Goal: Task Accomplishment & Management: Manage account settings

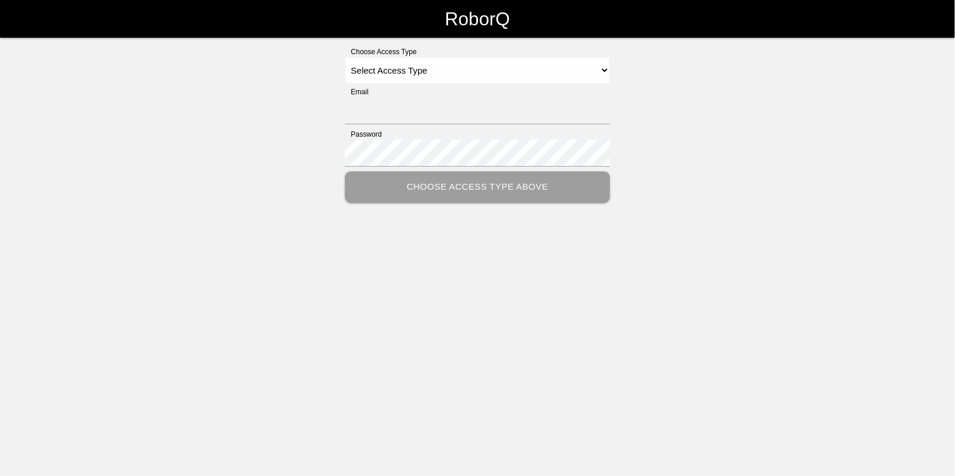
type input "[EMAIL_ADDRESS][DOMAIN_NAME]"
click at [404, 69] on select "Select Access Type Admin Customer Supervisor Worker" at bounding box center [477, 70] width 265 height 26
select select "Admin"
click at [345, 57] on select "Select Access Type Admin Customer Supervisor Worker" at bounding box center [477, 70] width 265 height 26
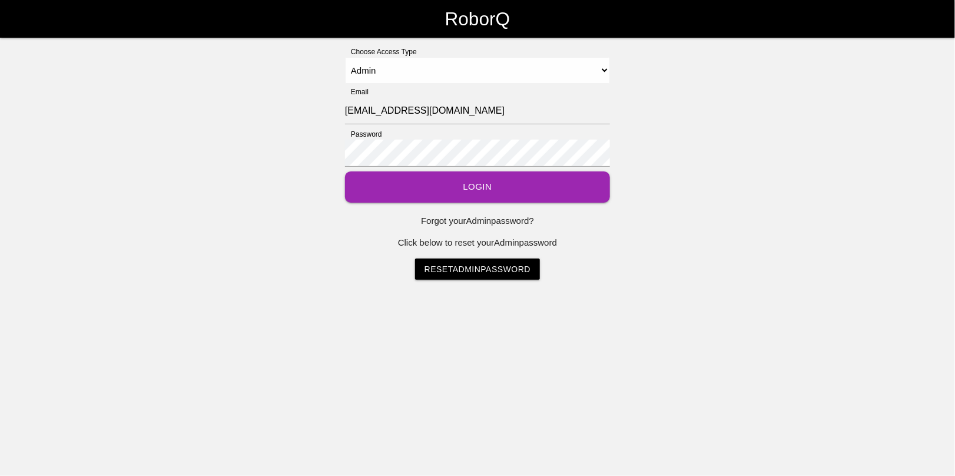
click at [437, 187] on button "Login" at bounding box center [477, 186] width 265 height 31
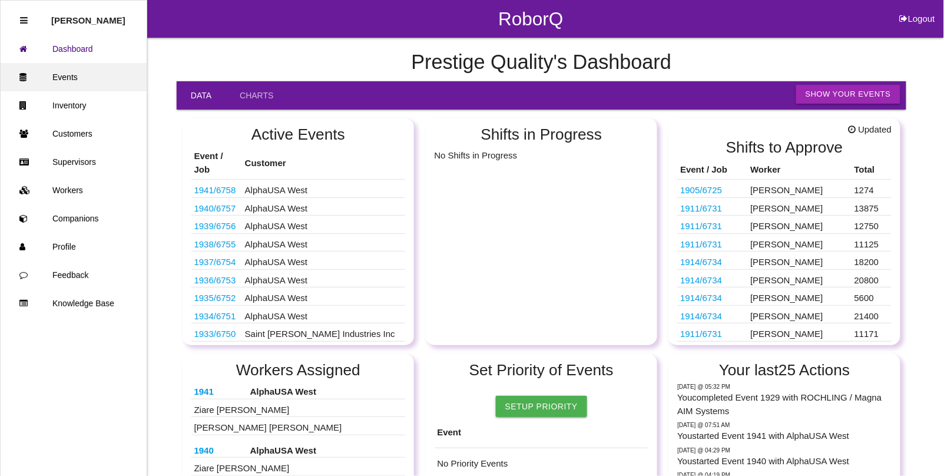
click at [68, 68] on link "Events" at bounding box center [74, 77] width 146 height 28
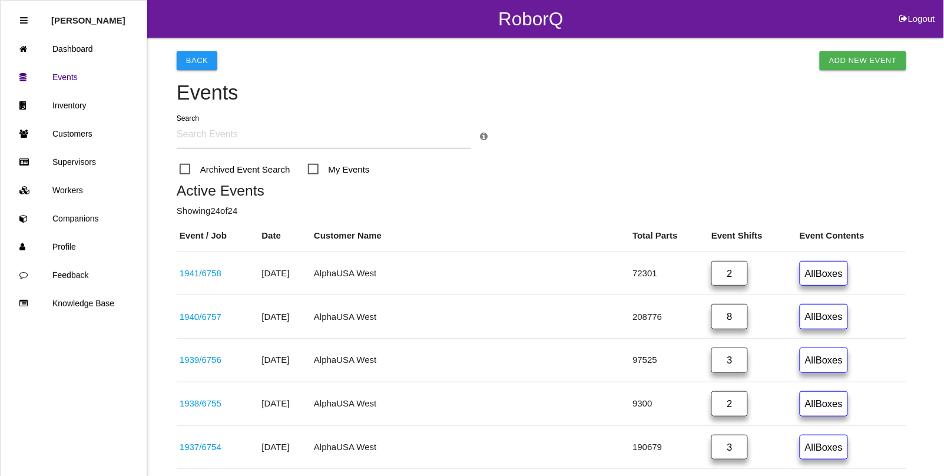
click at [366, 139] on input "text" at bounding box center [324, 134] width 294 height 27
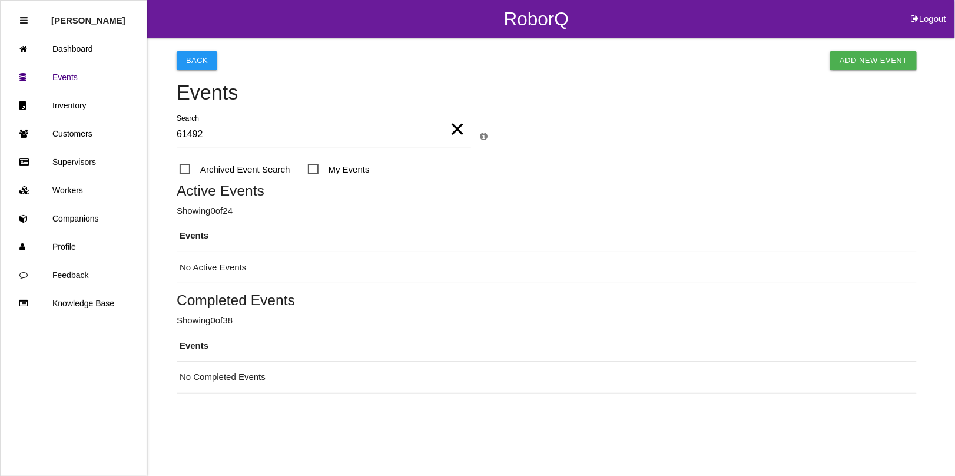
type input "61492"
click at [185, 167] on span "Archived Event Search" at bounding box center [235, 169] width 111 height 15
click at [185, 167] on input "Archived Event Search" at bounding box center [184, 166] width 8 height 8
checkbox input "true"
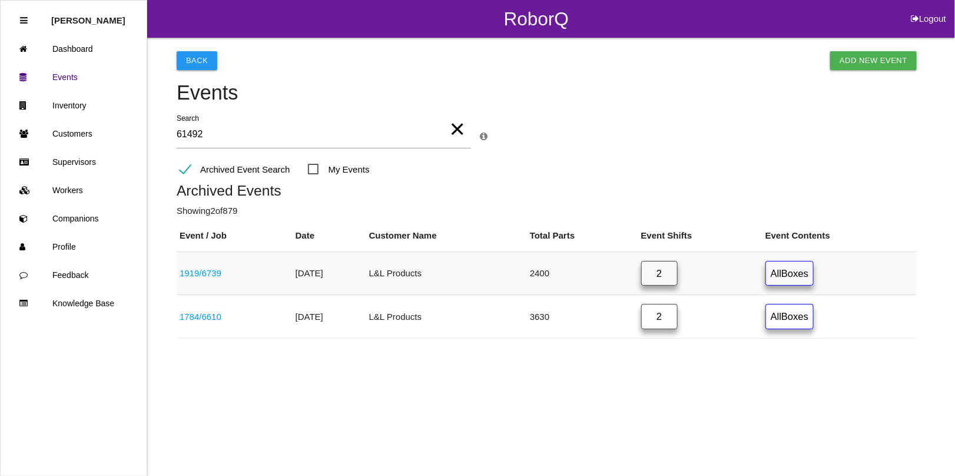
click at [200, 271] on link "1919 / 6739" at bounding box center [201, 273] width 42 height 10
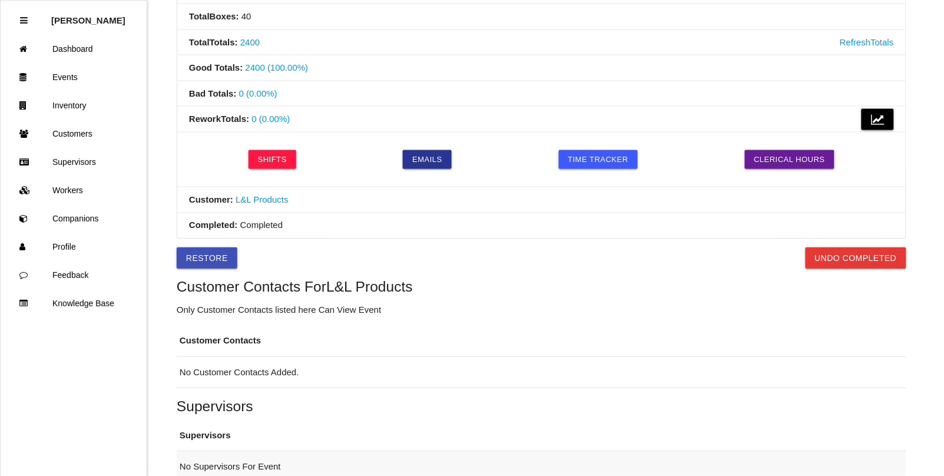
scroll to position [410, 0]
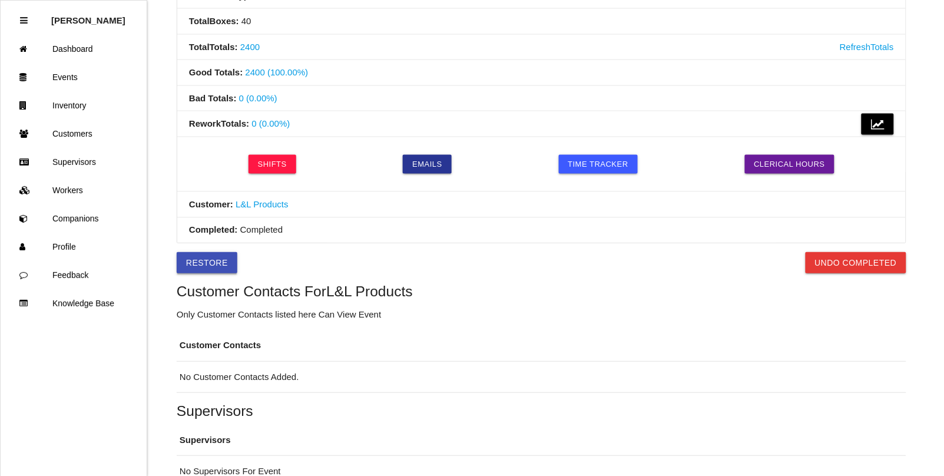
click at [208, 263] on button "Restore" at bounding box center [207, 262] width 61 height 21
click at [845, 266] on button "Undo Completed" at bounding box center [855, 262] width 101 height 21
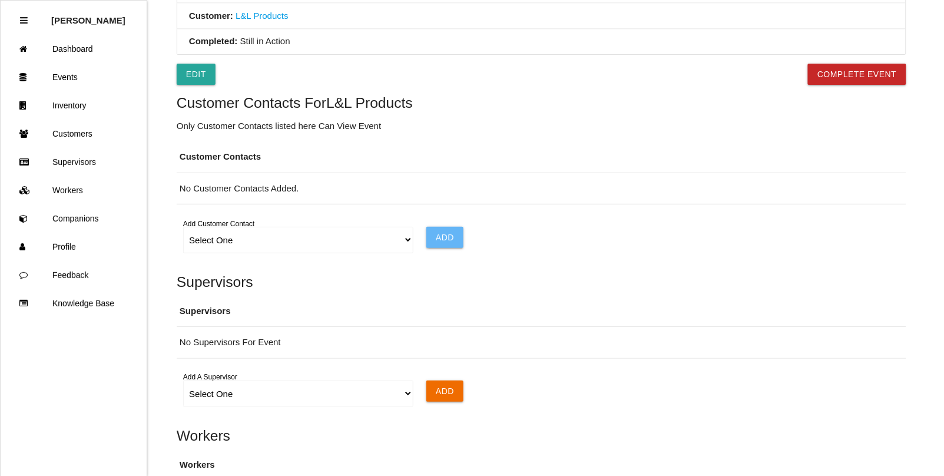
scroll to position [631, 0]
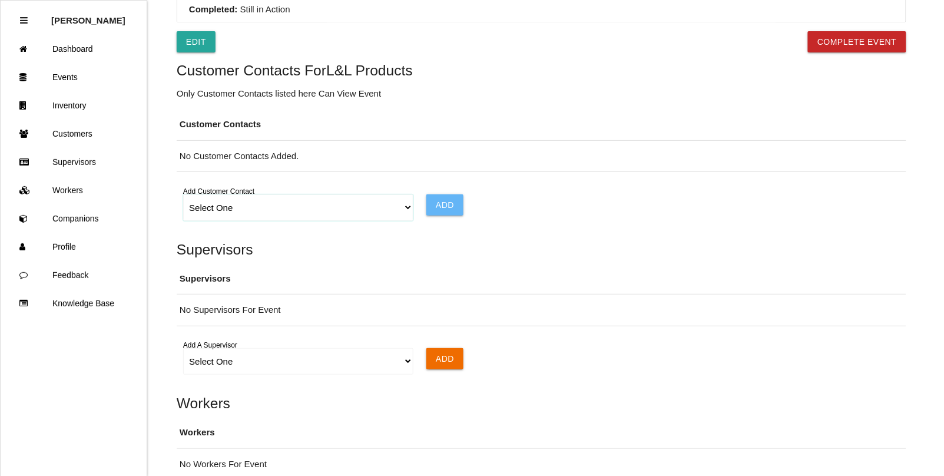
click at [404, 211] on select "Select One Choose All [PERSON_NAME] [PERSON_NAME] [PERSON_NAME] [PERSON_NAME] […" at bounding box center [298, 207] width 230 height 26
select select "5f5277565a4d290012907310"
click at [183, 197] on select "Select One Choose All [PERSON_NAME] [PERSON_NAME] [PERSON_NAME] [PERSON_NAME] […" at bounding box center [298, 207] width 230 height 26
click at [428, 208] on input "Add" at bounding box center [444, 204] width 37 height 21
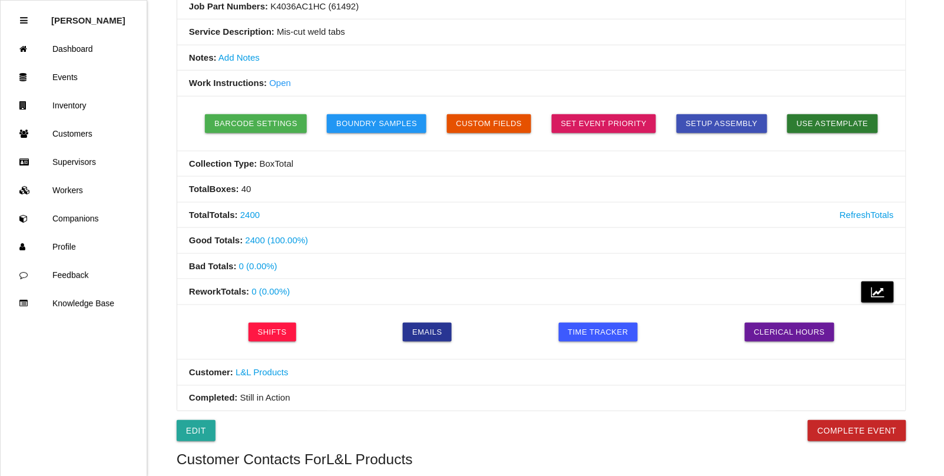
scroll to position [294, 0]
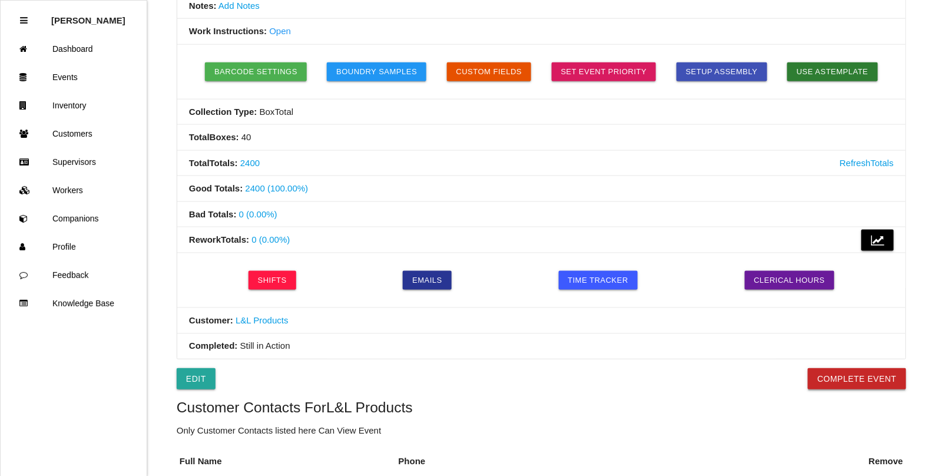
click at [835, 384] on button "Complete Event" at bounding box center [857, 378] width 98 height 21
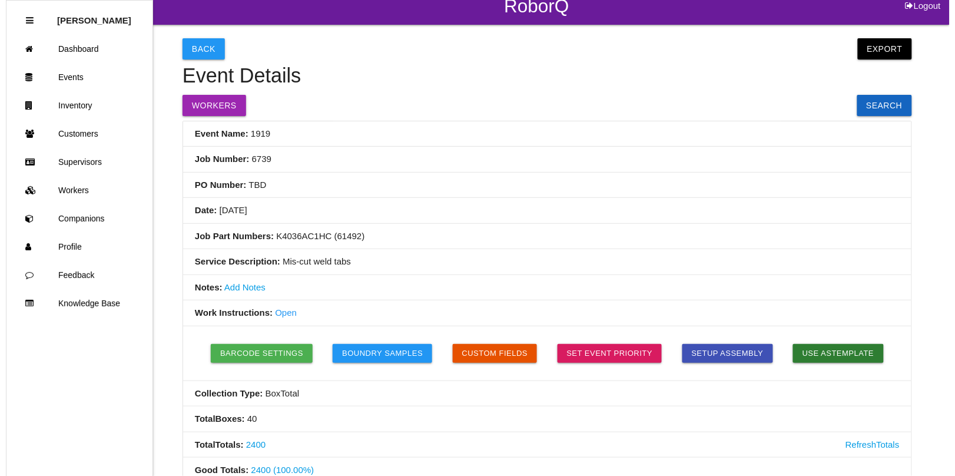
scroll to position [0, 0]
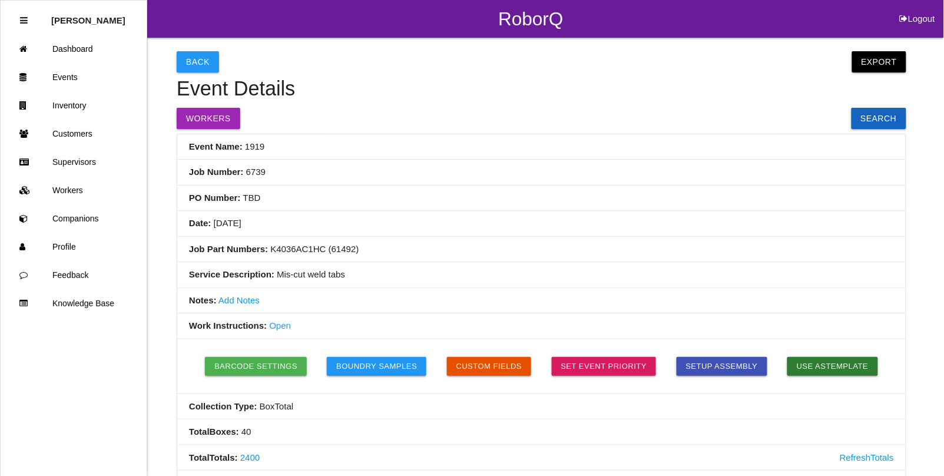
click at [278, 324] on link "Open" at bounding box center [280, 325] width 22 height 10
click at [879, 62] on button "Export" at bounding box center [879, 61] width 54 height 21
click at [867, 64] on link "Export Excel" at bounding box center [868, 64] width 68 height 27
click at [66, 78] on link "Events" at bounding box center [74, 77] width 146 height 28
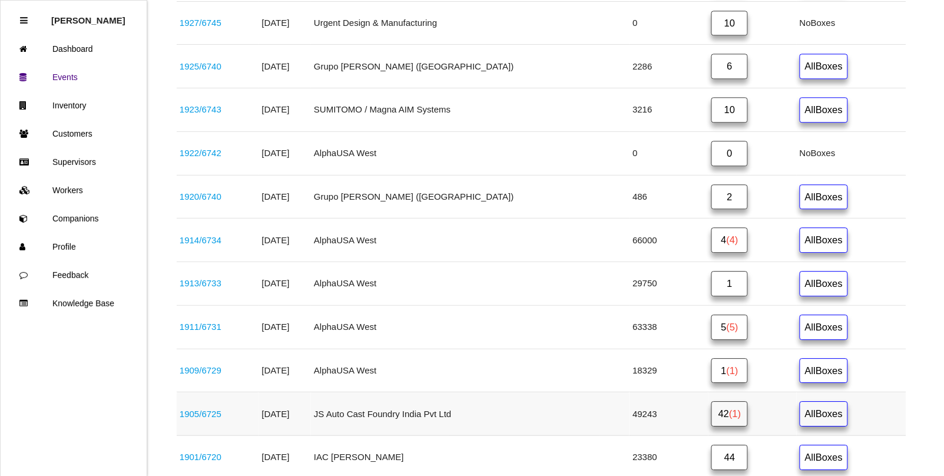
scroll to position [745, 0]
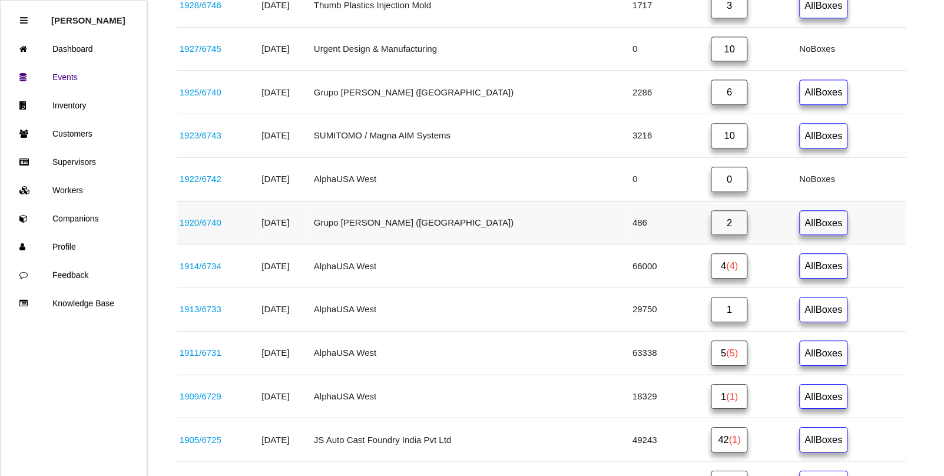
click at [192, 227] on link "1920 / 6740" at bounding box center [201, 222] width 42 height 10
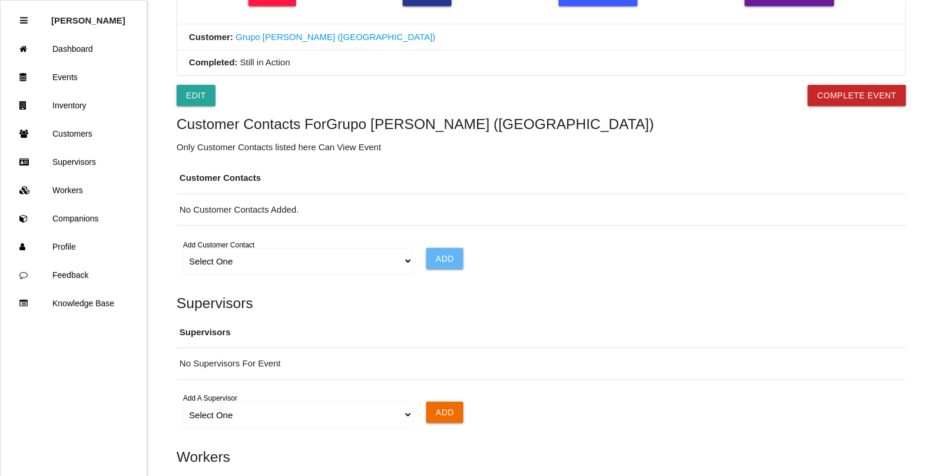
scroll to position [572, 0]
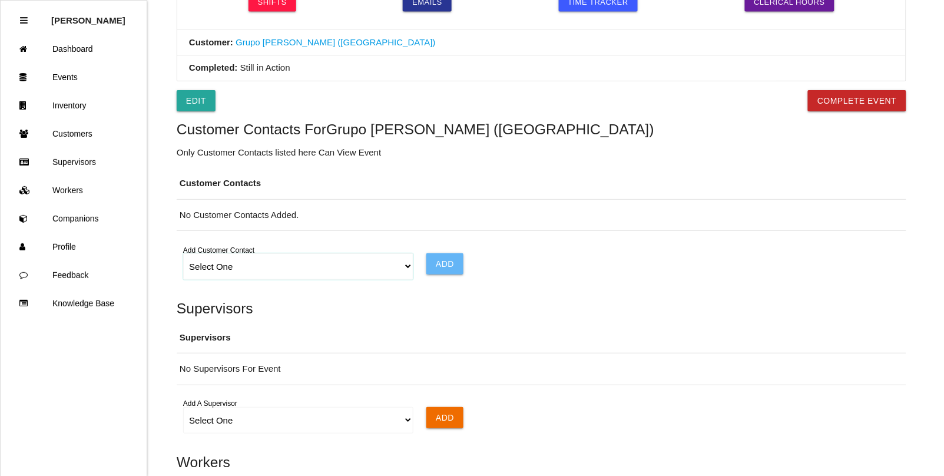
click at [400, 274] on select "Select One Choose All [PERSON_NAME] [PERSON_NAME] [PERSON_NAME] [PERSON_NAME] […" at bounding box center [298, 266] width 230 height 26
click at [183, 256] on select "Select One Choose All [PERSON_NAME] [PERSON_NAME] [PERSON_NAME] [PERSON_NAME] […" at bounding box center [298, 266] width 230 height 26
click at [433, 270] on input "Add" at bounding box center [444, 263] width 37 height 21
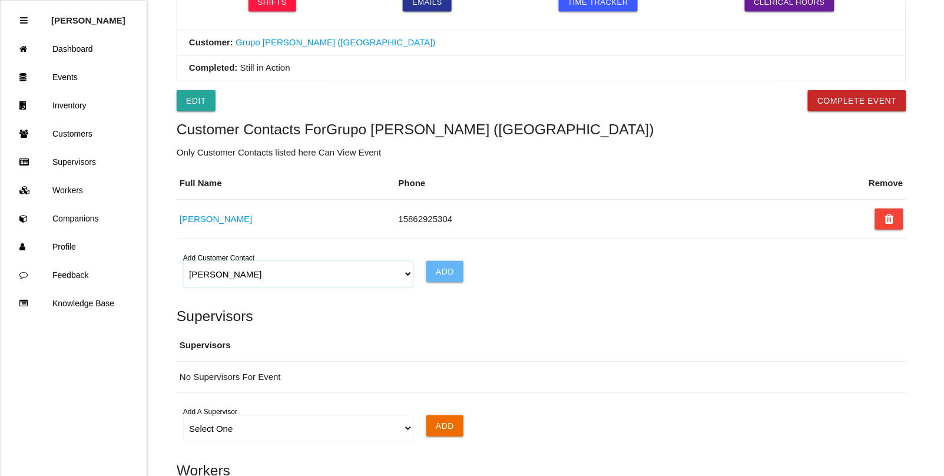
click at [402, 286] on select "Select One Choose All [PERSON_NAME] [PERSON_NAME] [PERSON_NAME] [PERSON_NAME] […" at bounding box center [298, 274] width 230 height 26
click at [183, 264] on select "Select One Choose All [PERSON_NAME] [PERSON_NAME] [PERSON_NAME] [PERSON_NAME] […" at bounding box center [298, 274] width 230 height 26
click at [428, 275] on input "Add" at bounding box center [444, 271] width 37 height 21
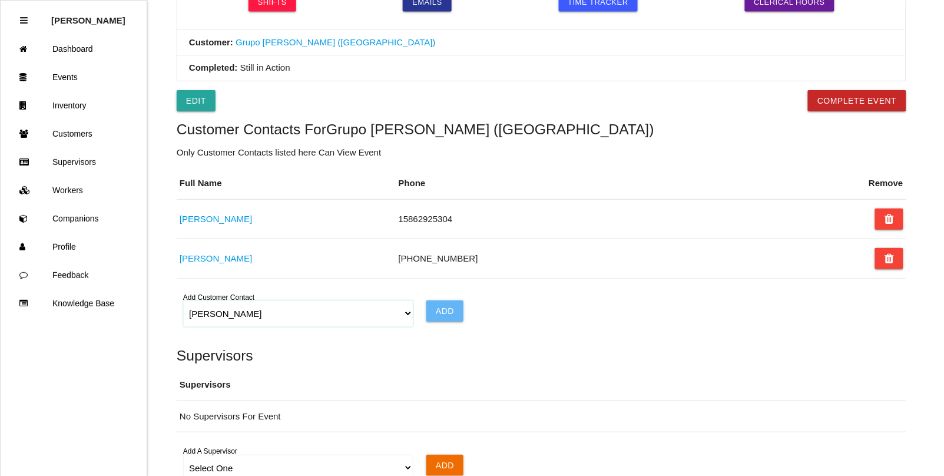
click at [399, 319] on select "Select One Choose All [PERSON_NAME] [PERSON_NAME] [PERSON_NAME] [PERSON_NAME] […" at bounding box center [298, 313] width 230 height 26
select select "628633a8d8010000124d3c52"
click at [183, 303] on select "Select One Choose All [PERSON_NAME] [PERSON_NAME] [PERSON_NAME] [PERSON_NAME] […" at bounding box center [298, 313] width 230 height 26
click at [443, 315] on input "Add" at bounding box center [444, 310] width 37 height 21
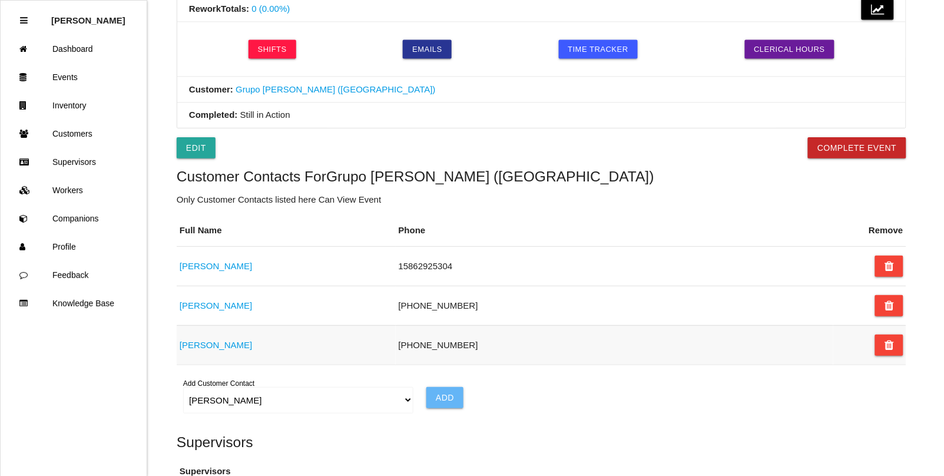
scroll to position [499, 0]
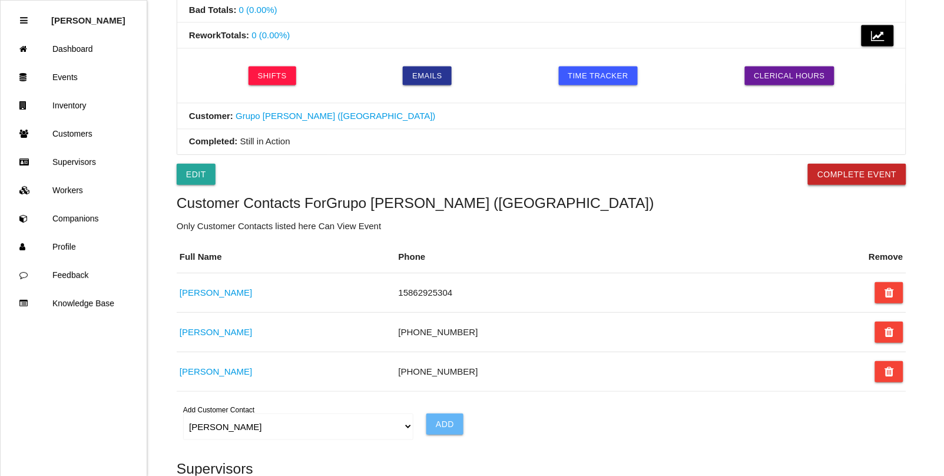
click at [843, 175] on button "Complete Event" at bounding box center [857, 174] width 98 height 21
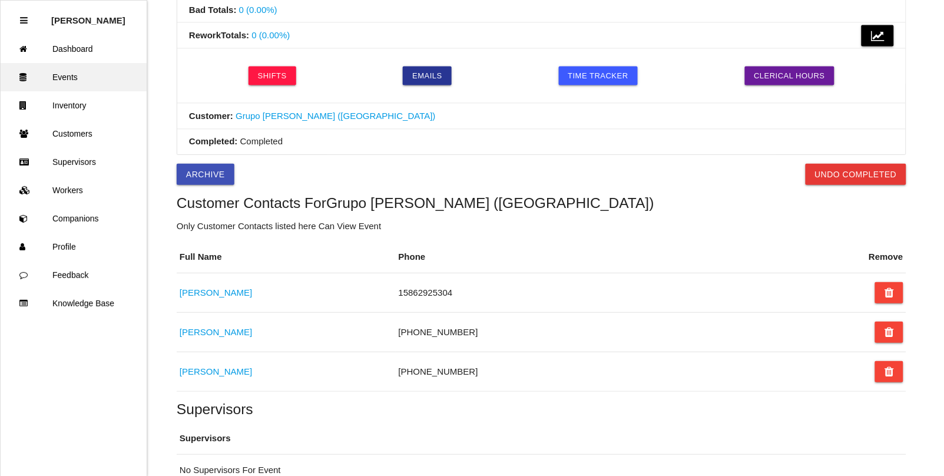
click at [68, 78] on link "Events" at bounding box center [74, 77] width 146 height 28
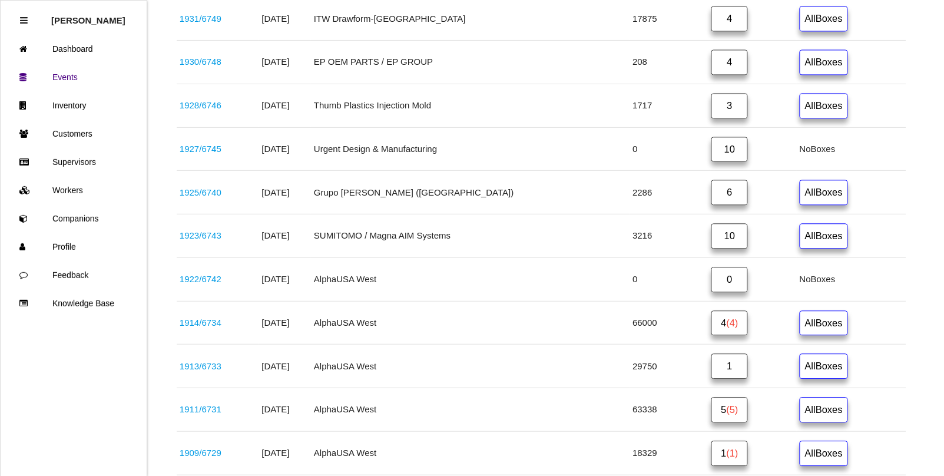
scroll to position [628, 0]
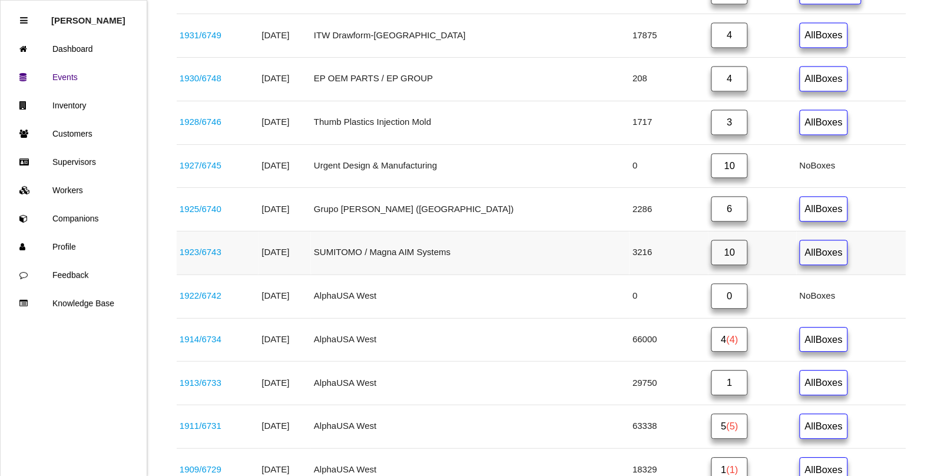
click at [216, 257] on link "1923 / 6743" at bounding box center [201, 252] width 42 height 10
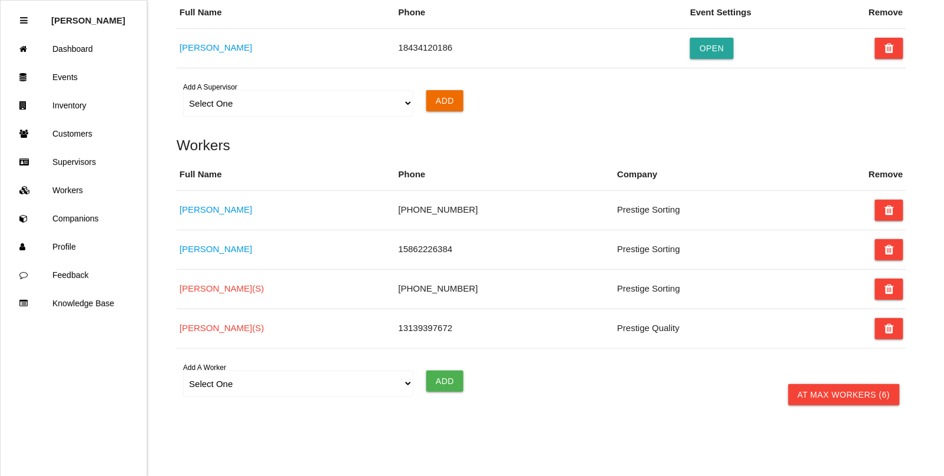
scroll to position [1094, 0]
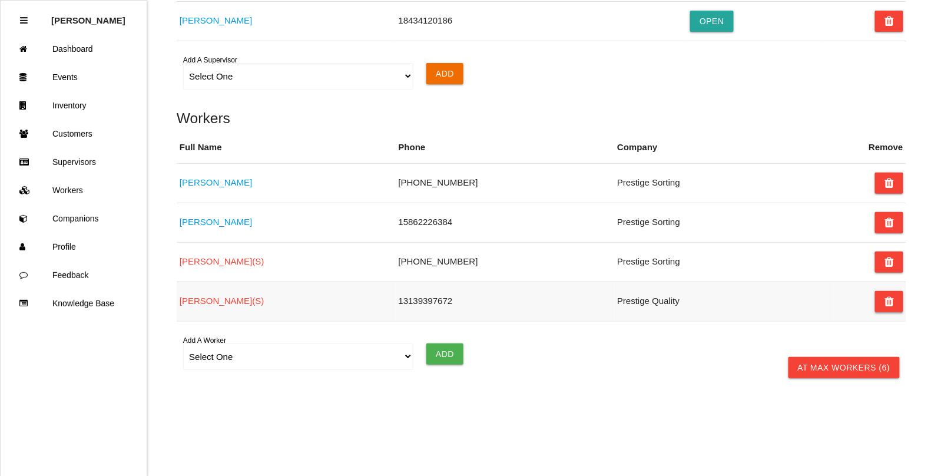
click at [883, 295] on button at bounding box center [889, 301] width 28 height 21
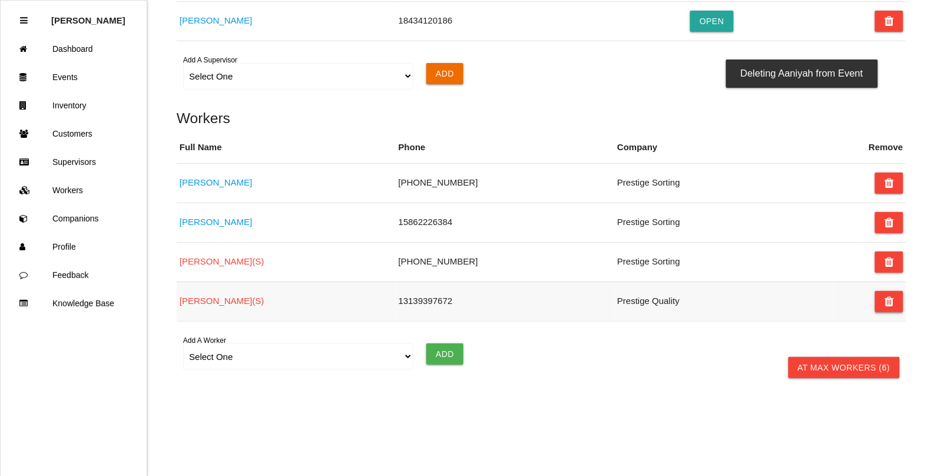
scroll to position [1054, 0]
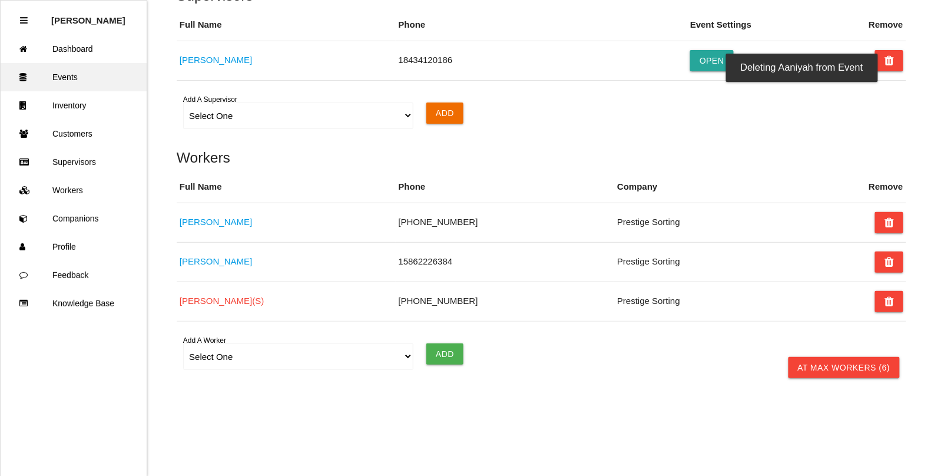
click at [61, 69] on link "Events" at bounding box center [74, 77] width 146 height 28
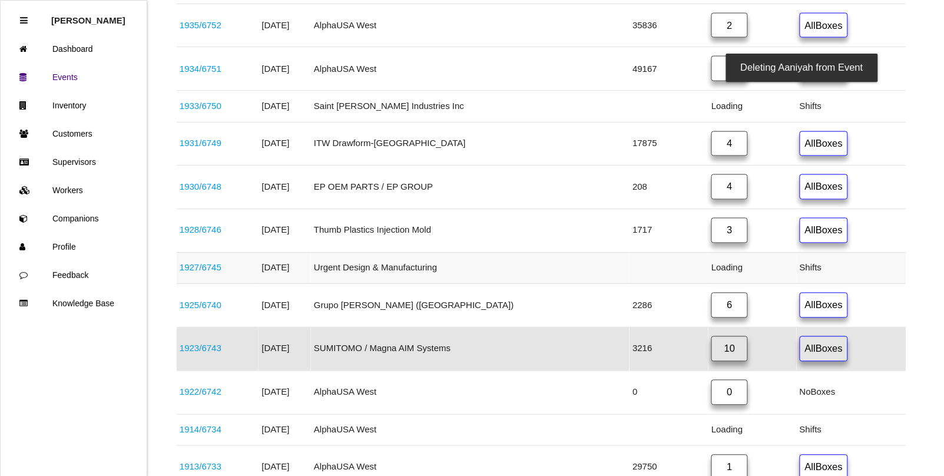
scroll to position [545, 0]
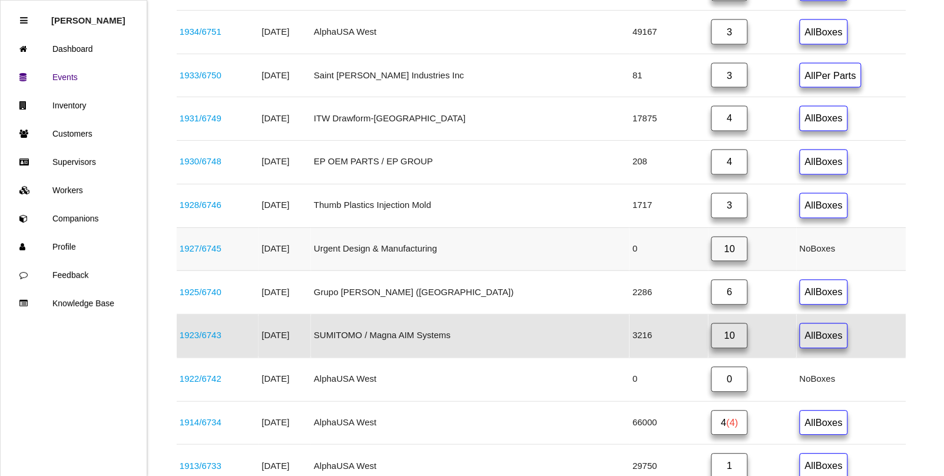
click at [187, 253] on link "1927 / 6745" at bounding box center [201, 249] width 42 height 10
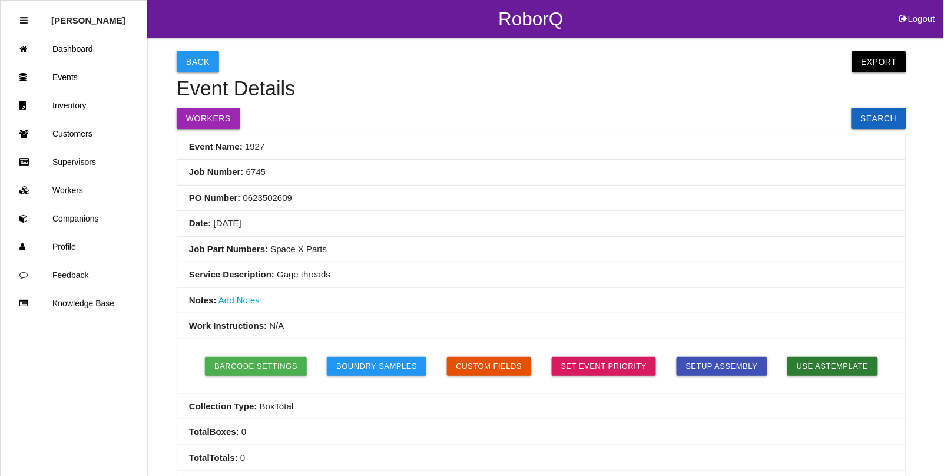
click at [198, 112] on button "Workers" at bounding box center [209, 118] width 64 height 21
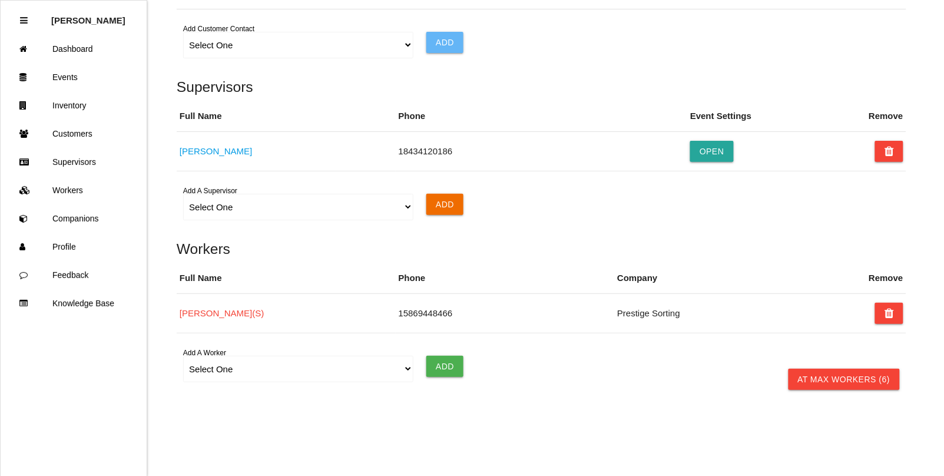
scroll to position [808, 0]
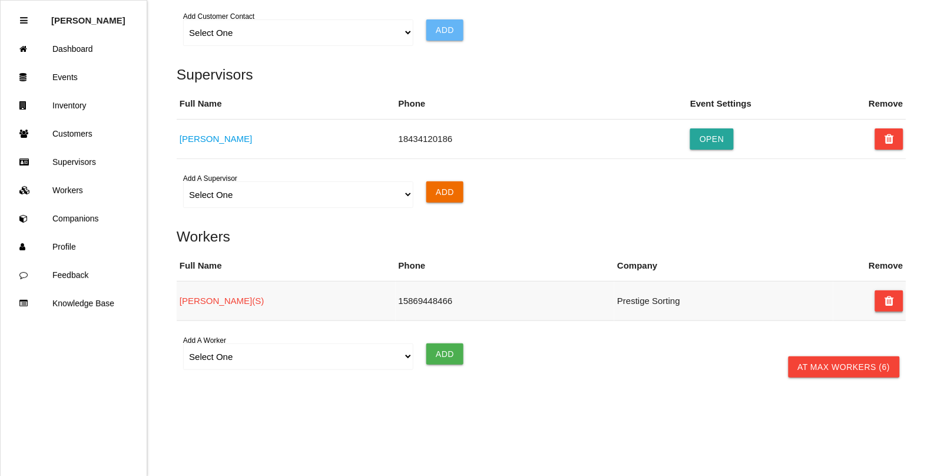
click at [889, 301] on icon at bounding box center [888, 300] width 9 height 21
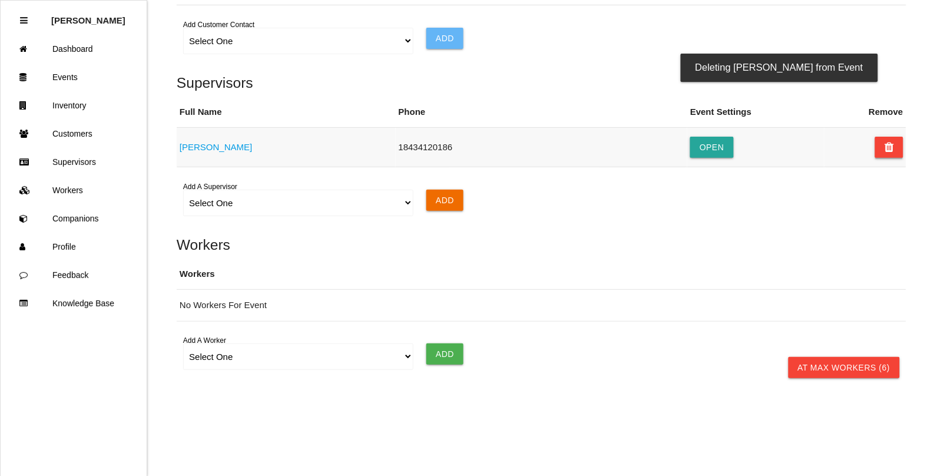
click at [883, 142] on button at bounding box center [889, 147] width 28 height 21
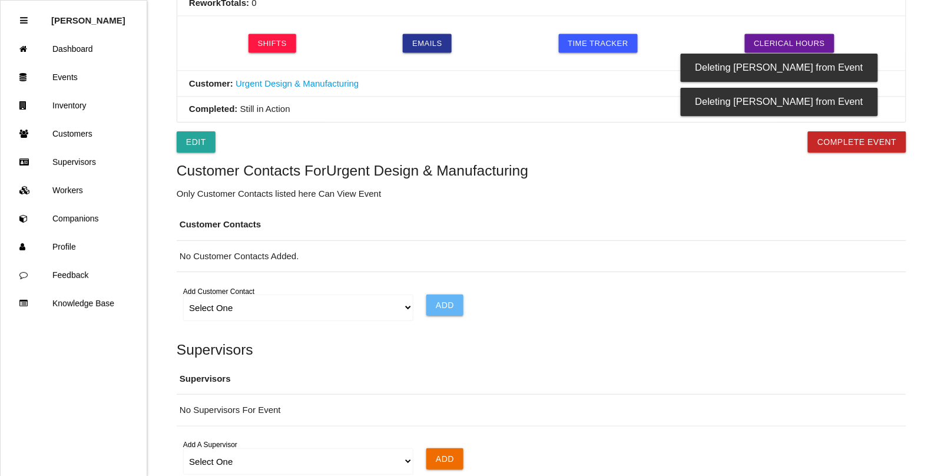
scroll to position [499, 0]
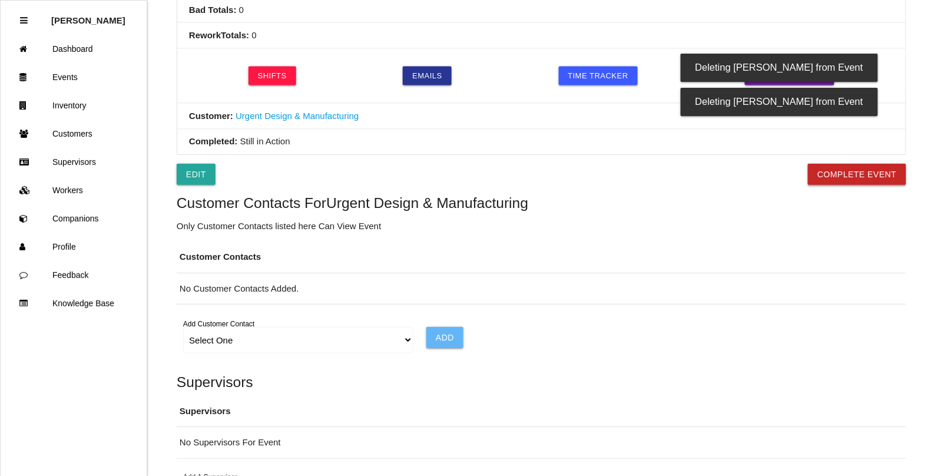
click at [867, 178] on button "Complete Event" at bounding box center [857, 174] width 98 height 21
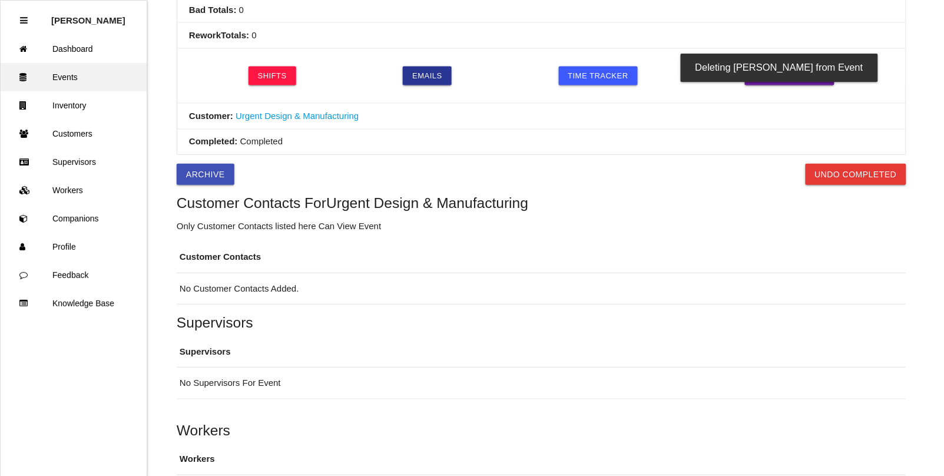
click at [64, 78] on link "Events" at bounding box center [74, 77] width 146 height 28
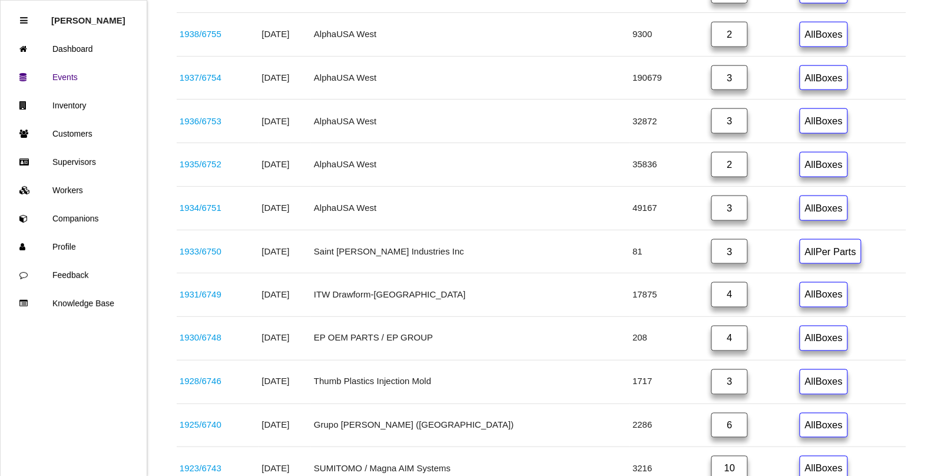
scroll to position [393, 0]
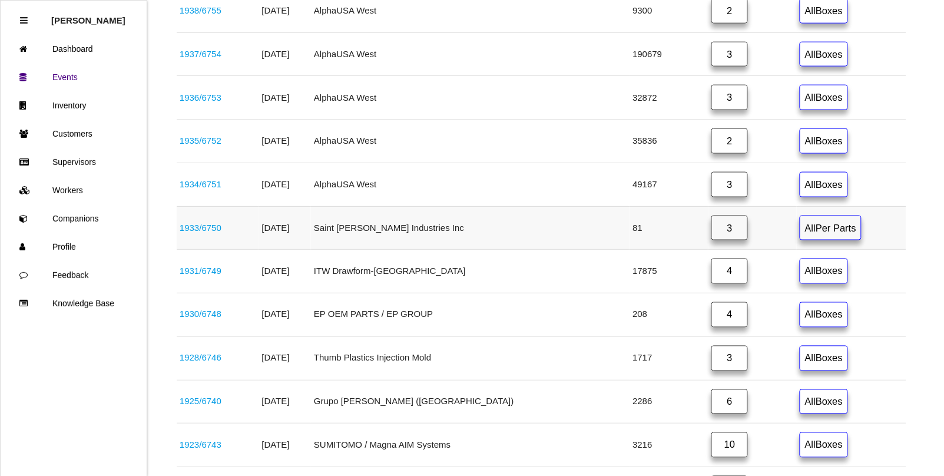
click at [215, 231] on link "1933 / 6750" at bounding box center [201, 228] width 42 height 10
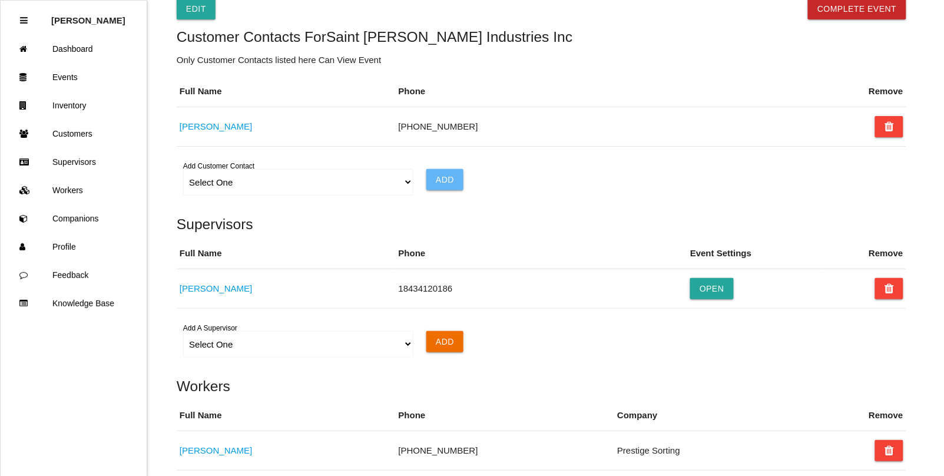
scroll to position [810, 0]
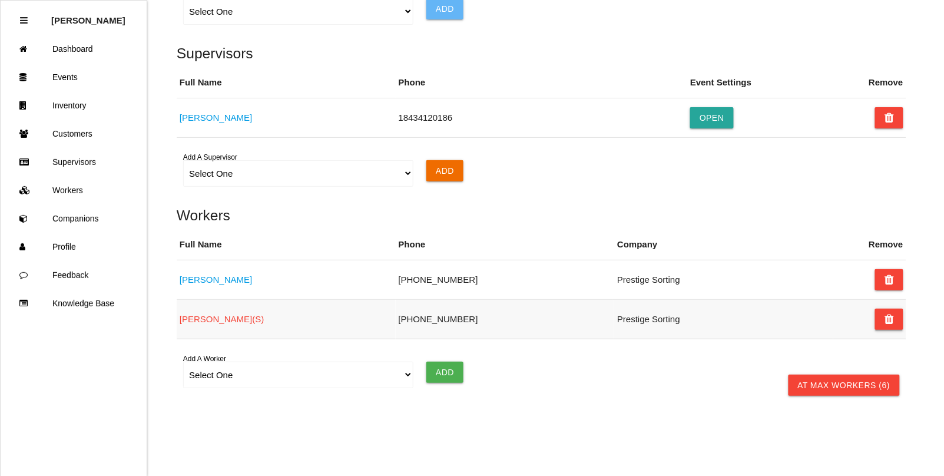
click at [884, 328] on icon at bounding box center [888, 319] width 9 height 21
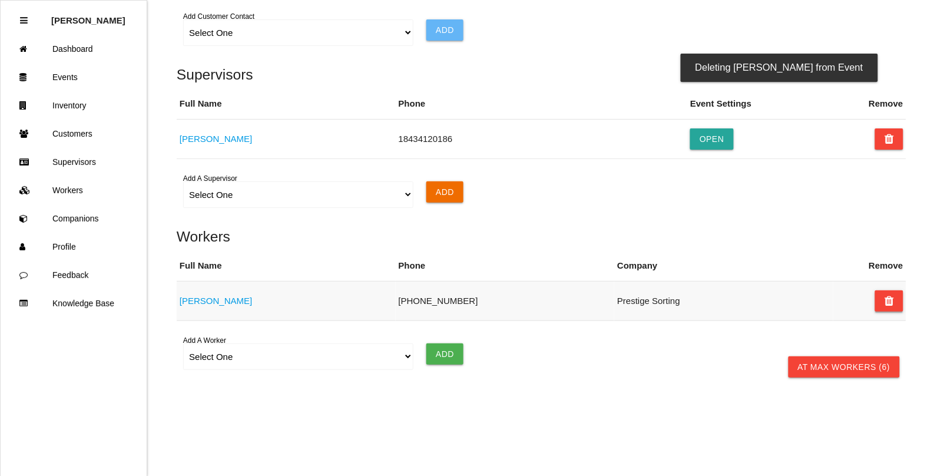
click at [890, 299] on icon at bounding box center [888, 300] width 9 height 21
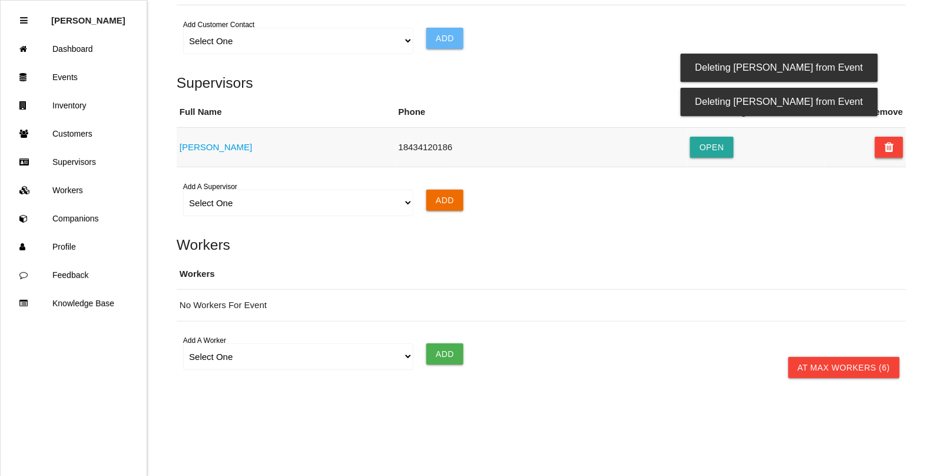
click at [893, 147] on icon at bounding box center [888, 147] width 9 height 21
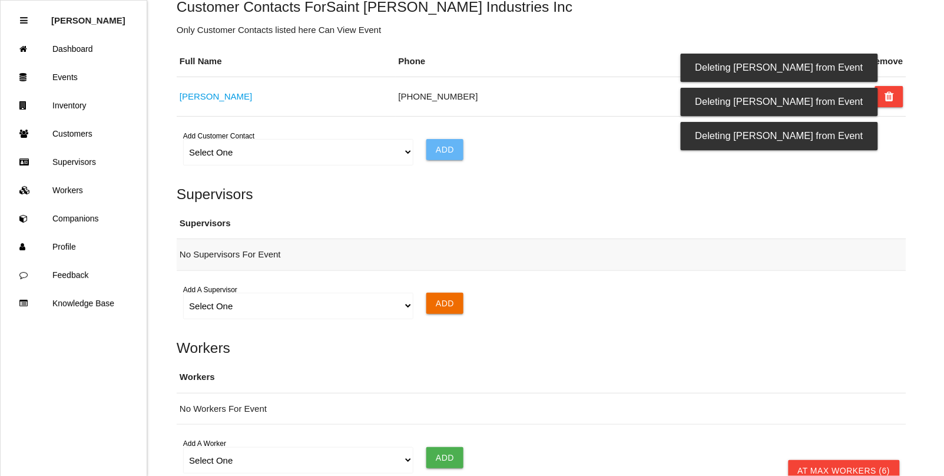
scroll to position [554, 0]
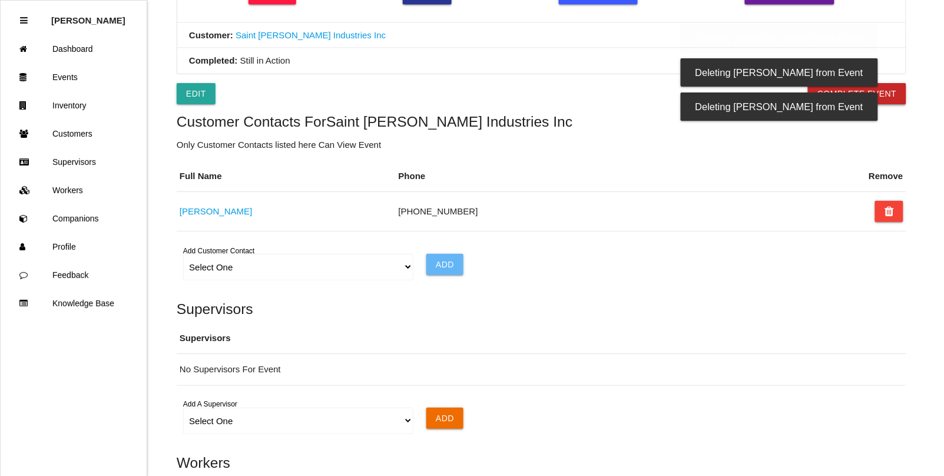
click at [892, 103] on button "Complete Event" at bounding box center [857, 93] width 98 height 21
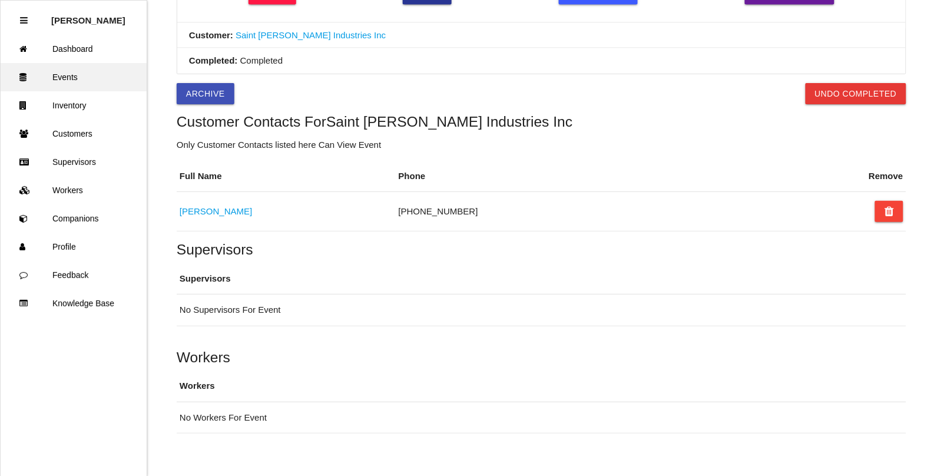
click at [69, 72] on link "Events" at bounding box center [74, 77] width 146 height 28
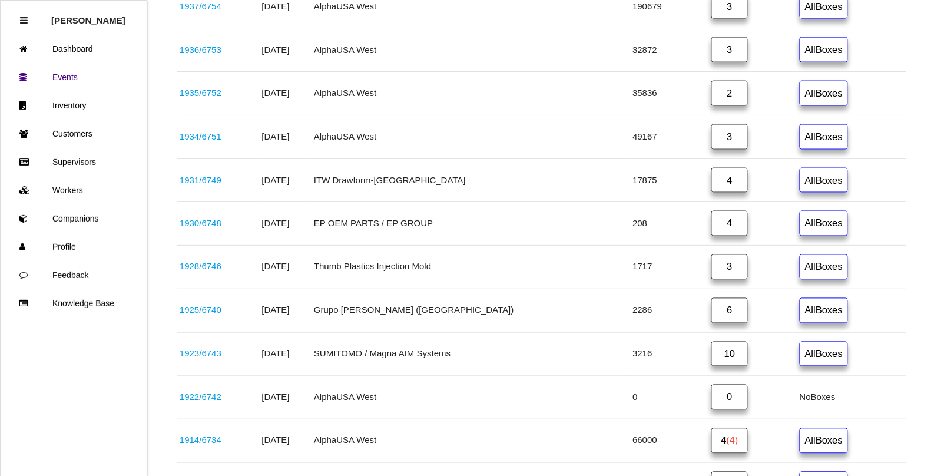
scroll to position [368, 0]
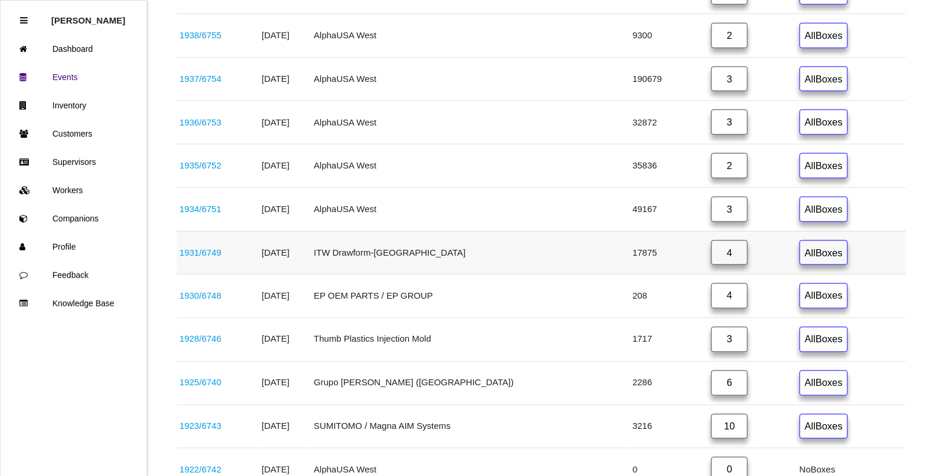
click at [201, 253] on link "1931 / 6749" at bounding box center [201, 252] width 42 height 10
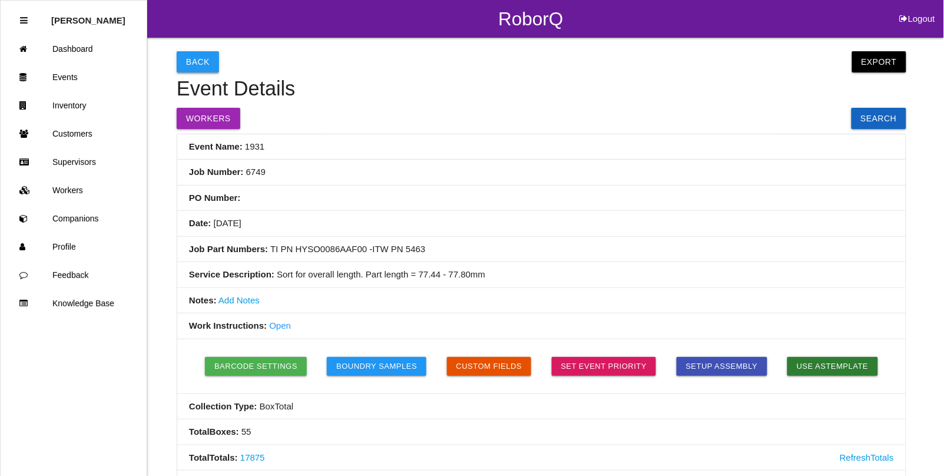
click at [188, 58] on button "Back" at bounding box center [198, 61] width 42 height 21
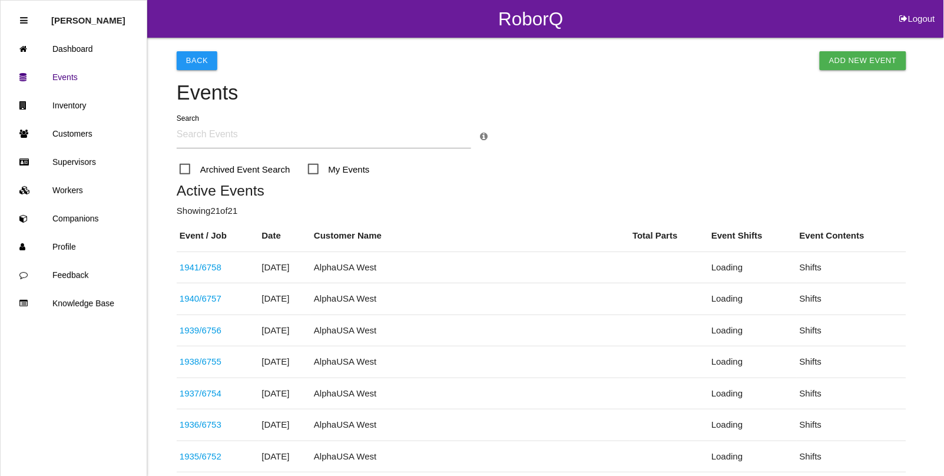
scroll to position [283, 0]
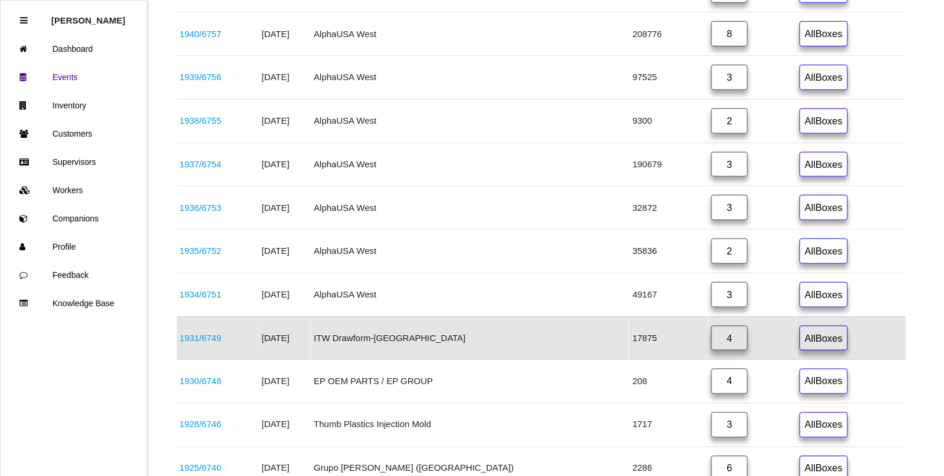
click at [711, 343] on link "4" at bounding box center [729, 338] width 37 height 25
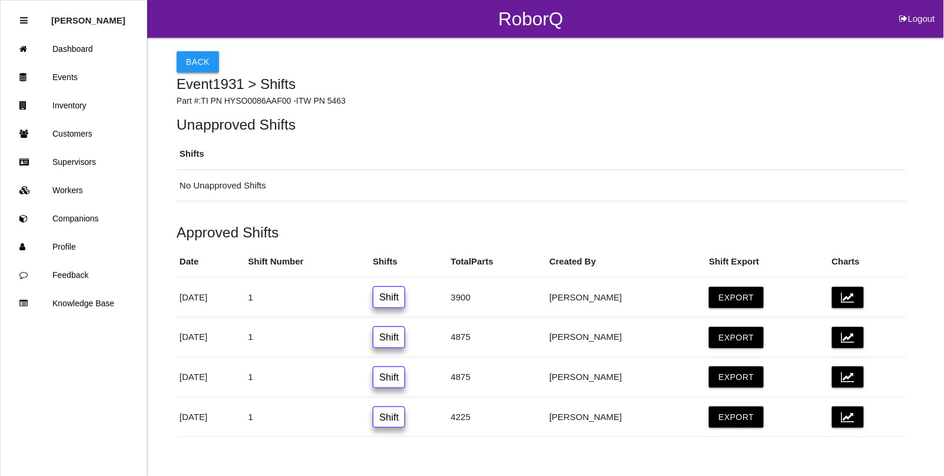
click at [189, 59] on button "Back" at bounding box center [198, 61] width 42 height 21
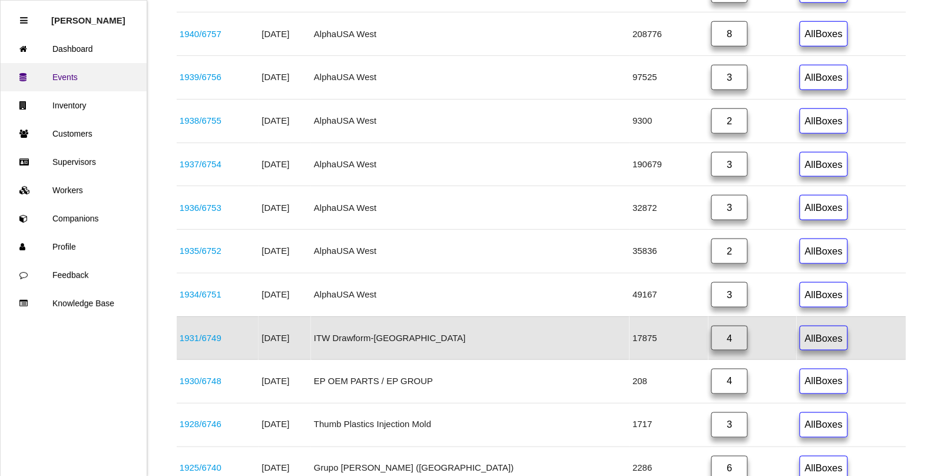
click at [38, 79] on link "Events" at bounding box center [74, 77] width 146 height 28
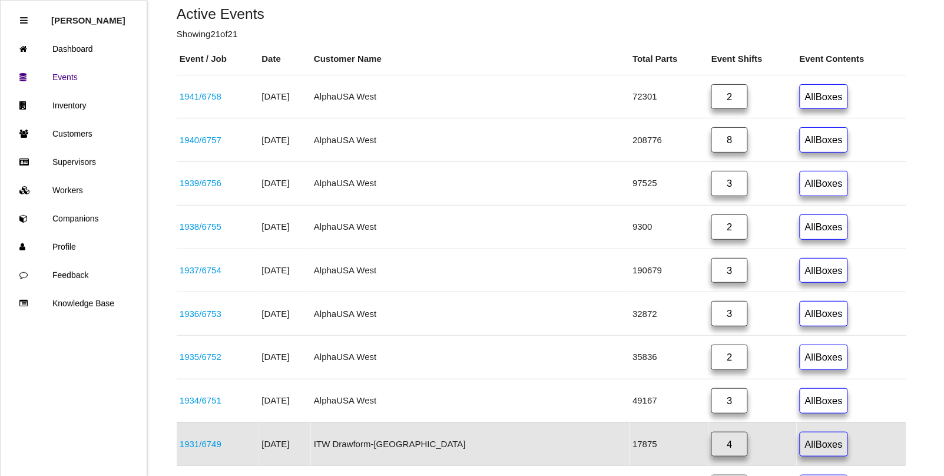
scroll to position [0, 0]
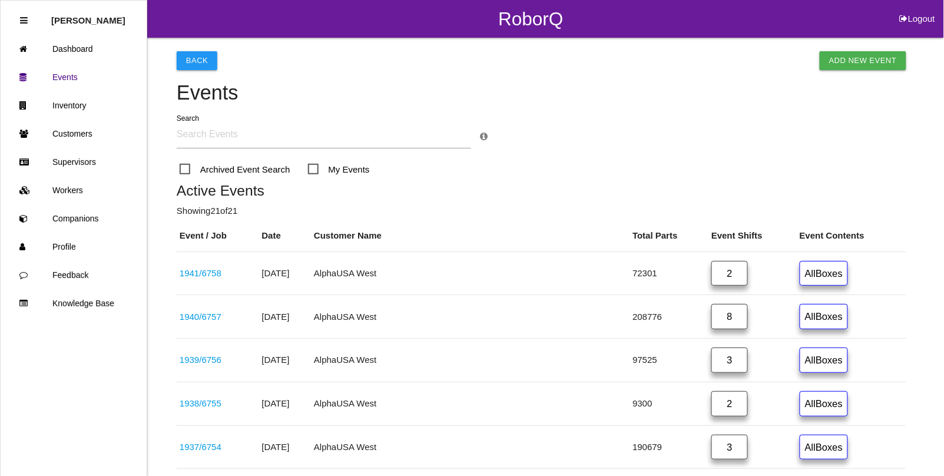
click at [917, 25] on li "Logout" at bounding box center [917, 19] width 53 height 38
